Goal: Find specific fact: Find specific fact

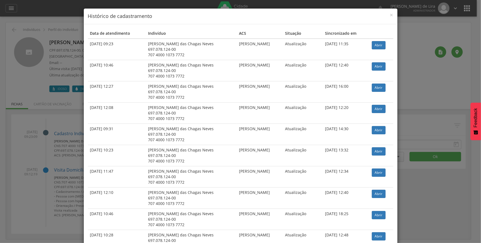
click at [387, 15] on h4 "Histórico de cadastramento" at bounding box center [240, 16] width 305 height 7
drag, startPoint x: 388, startPoint y: 14, endPoint x: 392, endPoint y: 13, distance: 3.4
click at [390, 14] on span "×" at bounding box center [391, 15] width 3 height 8
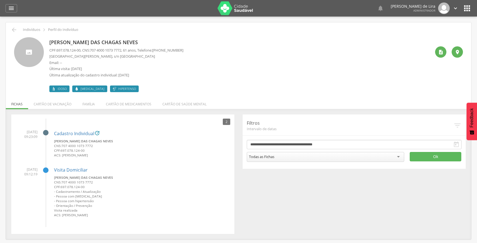
click at [17, 9] on div " Dashboard Supervisão Produtividade Mapa da cidade Mapa de cobertura Ranking A…" at bounding box center [239, 8] width 466 height 17
click at [11, 10] on icon "" at bounding box center [11, 8] width 7 height 7
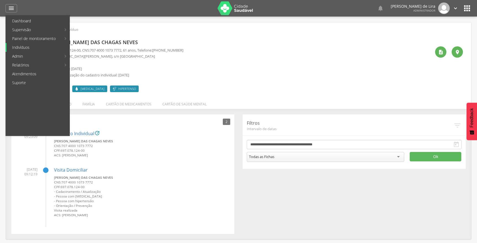
click at [33, 49] on link "Indivíduos" at bounding box center [38, 47] width 63 height 9
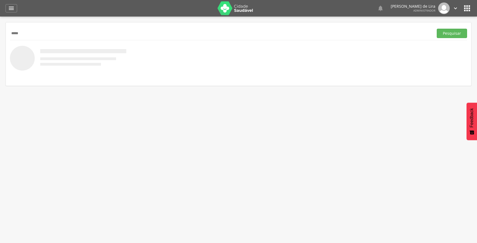
type input "*****"
click at [437, 29] on button "Pesquisar" at bounding box center [452, 33] width 30 height 9
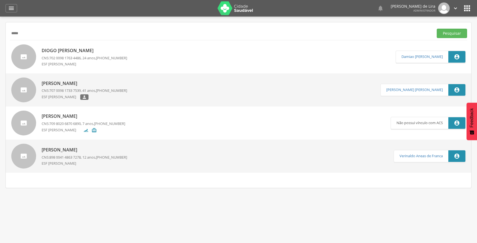
click at [102, 77] on div "[PERSON_NAME] CNS: 707 0098 1733 7539 , 41 anos, [PHONE_NUMBER] ESF [PERSON_NAM…" at bounding box center [238, 89] width 465 height 33
click at [102, 90] on span "[PHONE_NUMBER]" at bounding box center [111, 90] width 31 height 5
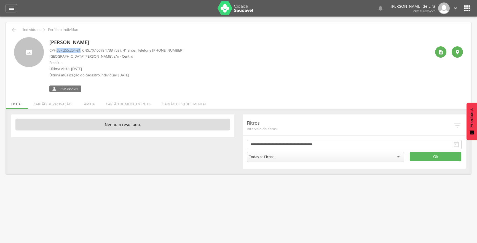
drag, startPoint x: 57, startPoint y: 50, endPoint x: 83, endPoint y: 50, distance: 26.2
click at [83, 50] on p "CPF: 057.255.254-81 , CNS: [PHONE_NUMBER] , 41 anos, Telefone: [PHONE_NUMBER]" at bounding box center [116, 50] width 134 height 5
copy p "057.255.254-81"
